Goal: Find specific page/section: Find specific page/section

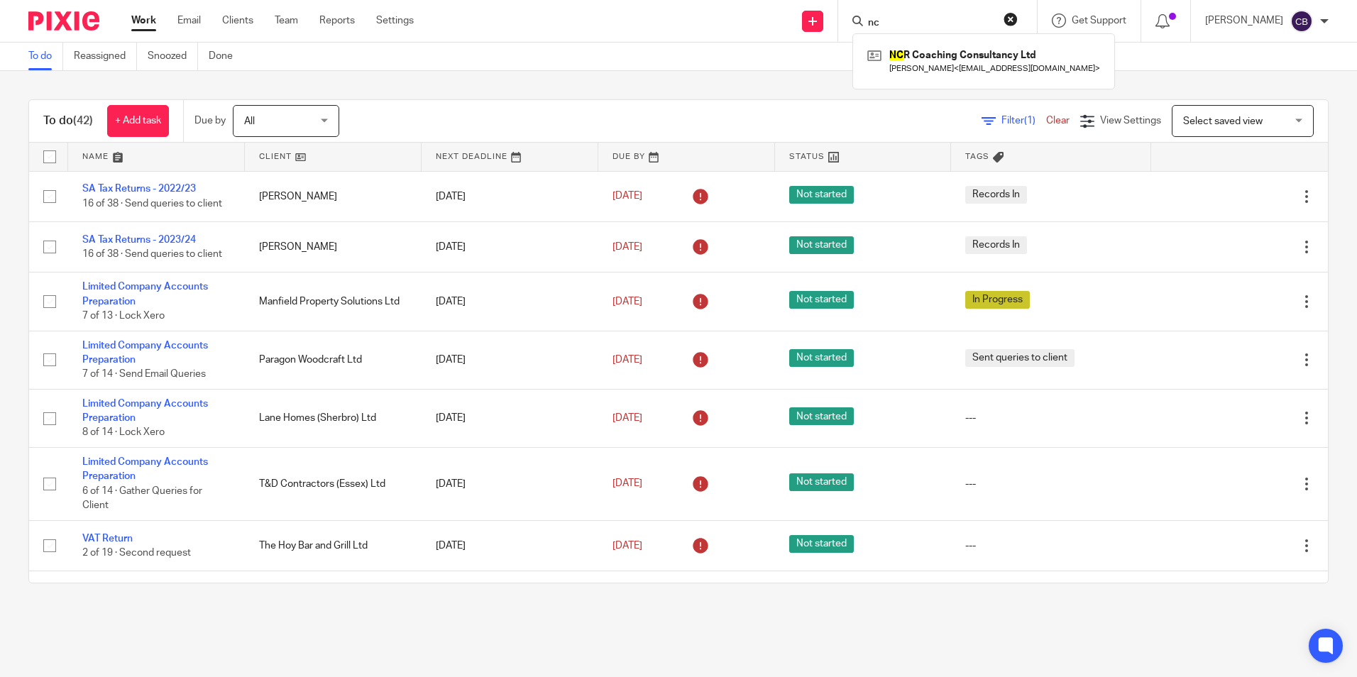
type input "n"
type input "c"
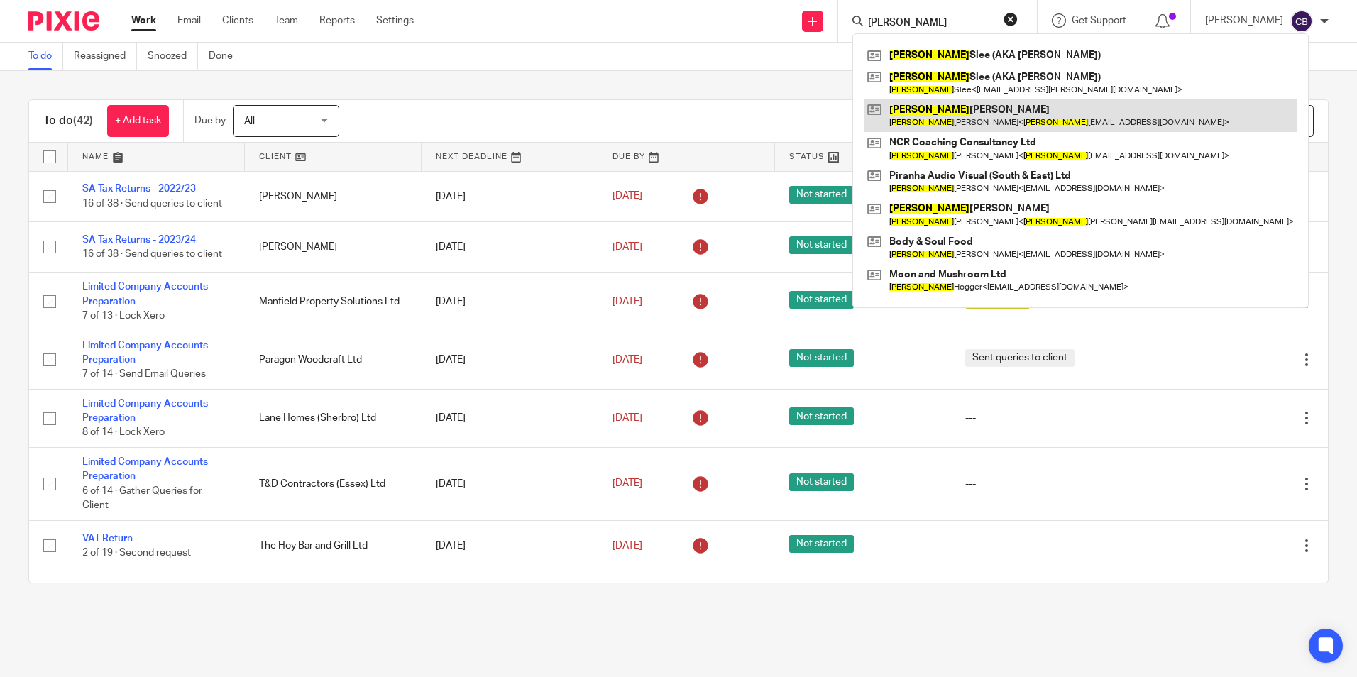
type input "[PERSON_NAME]"
click at [1030, 111] on link at bounding box center [1081, 115] width 434 height 33
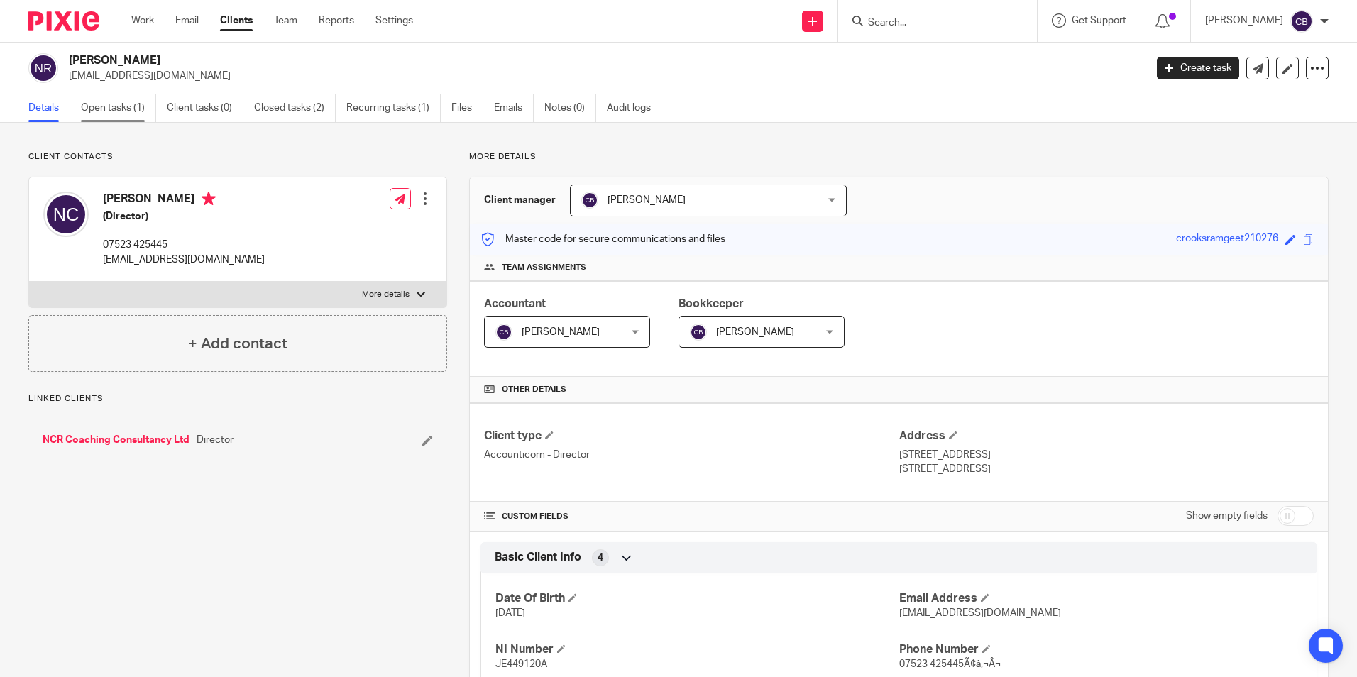
click at [120, 106] on link "Open tasks (1)" at bounding box center [118, 108] width 75 height 28
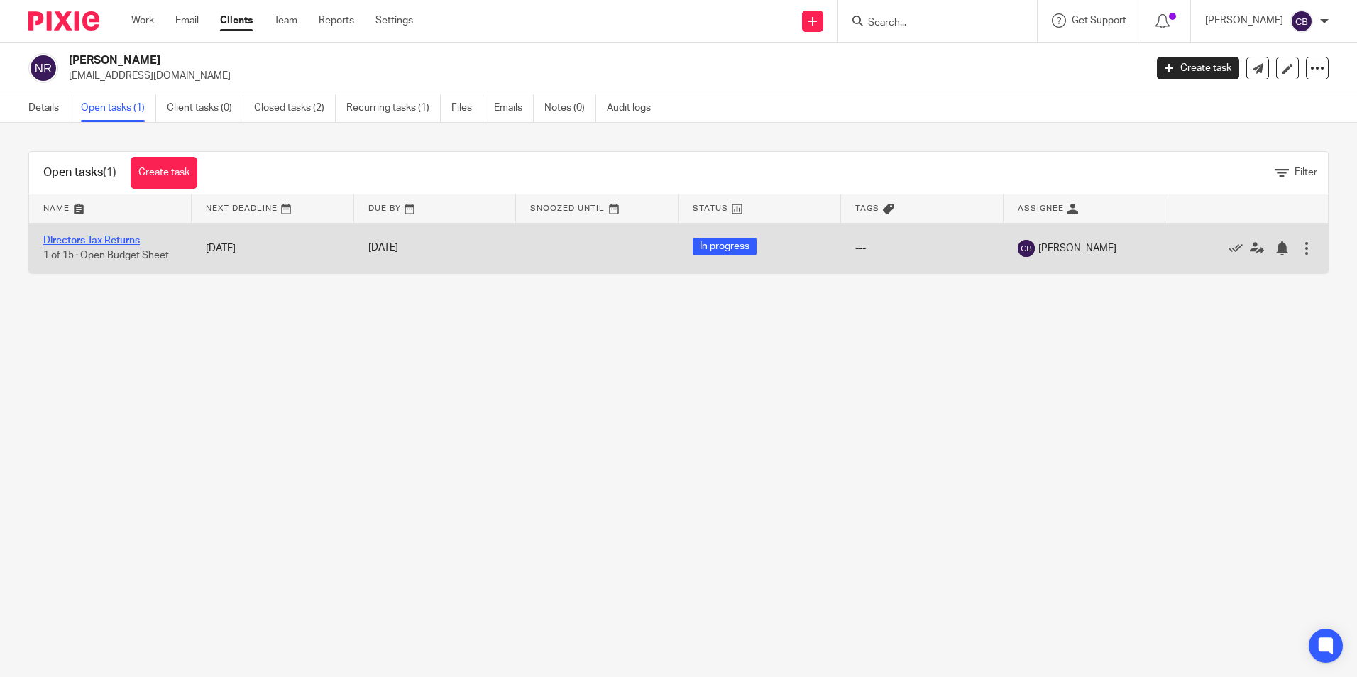
click at [98, 241] on link "Directors Tax Returns" at bounding box center [91, 241] width 96 height 10
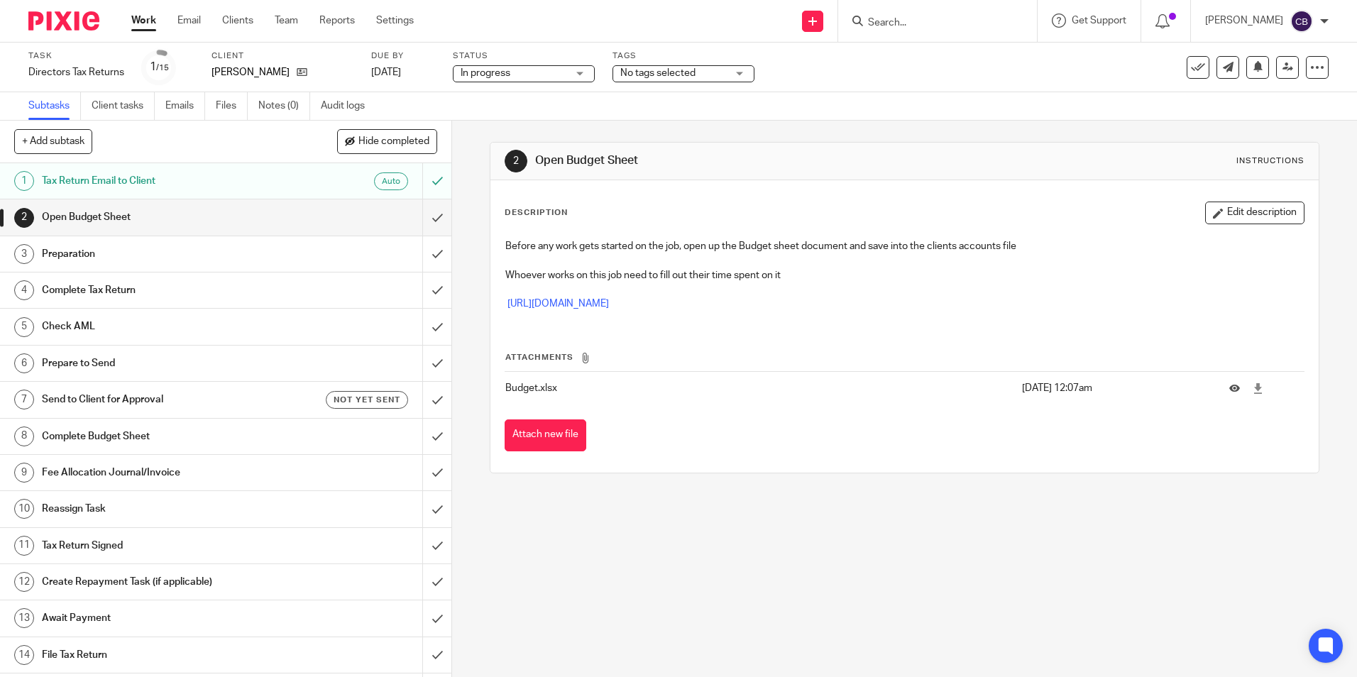
click at [265, 192] on link "1 Tax Return Email to Client Auto" at bounding box center [211, 180] width 422 height 35
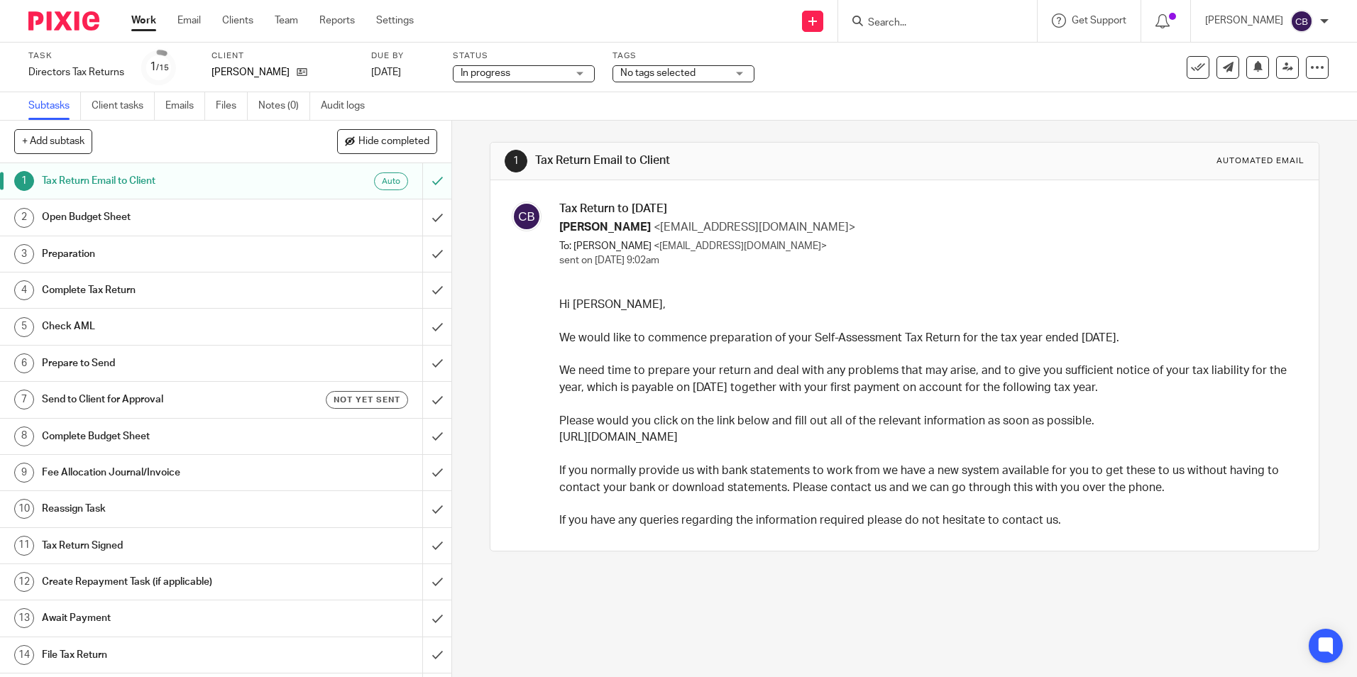
drag, startPoint x: 760, startPoint y: 442, endPoint x: 556, endPoint y: 446, distance: 203.7
click at [559, 446] on p "https://forms.gle/Jp5D93aJf9fWGTrXA" at bounding box center [926, 437] width 734 height 16
copy link "https://forms.gle/Jp5D93aJf9fWGTrXA"
